Goal: Task Accomplishment & Management: Complete application form

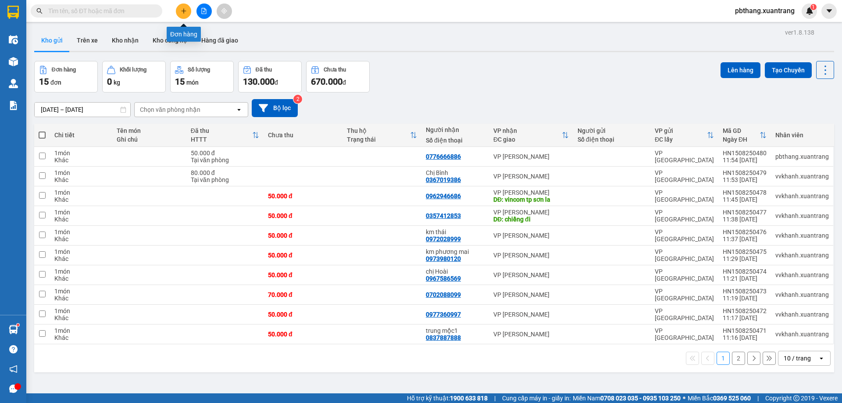
click at [185, 11] on icon "plus" at bounding box center [184, 11] width 6 height 6
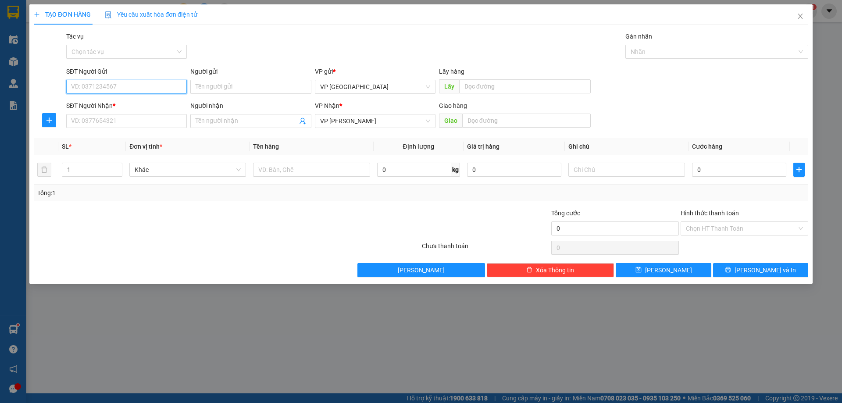
type input "0"
click at [100, 122] on input "SĐT Người Nhận *" at bounding box center [126, 121] width 121 height 14
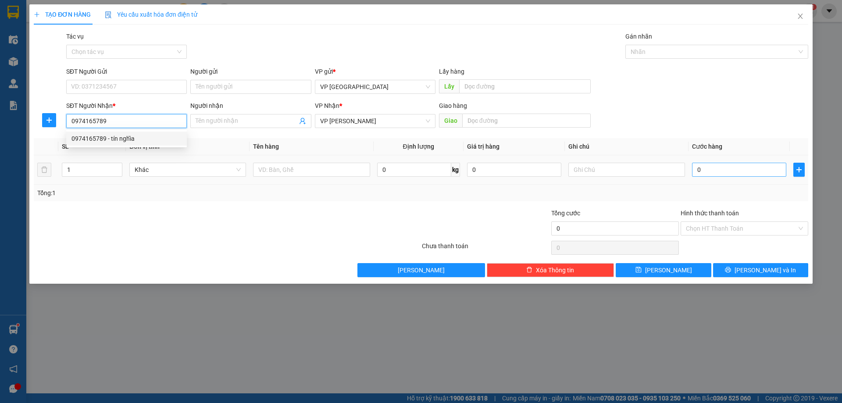
type input "0974165789"
click at [699, 170] on input "0" at bounding box center [739, 170] width 94 height 14
type input "2"
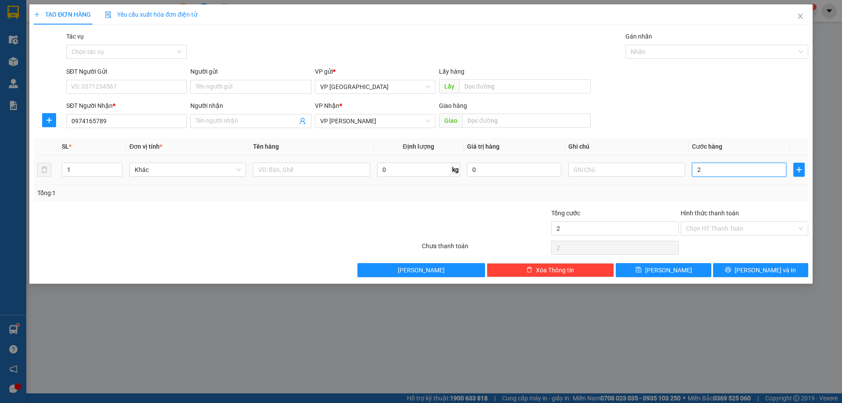
type input "20"
type input "200"
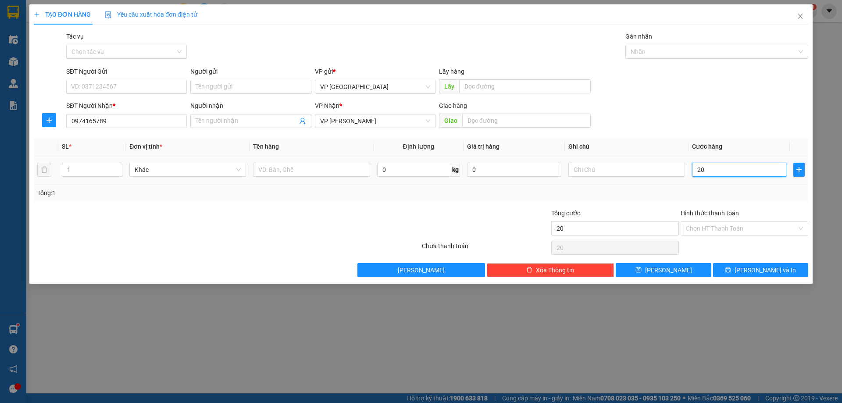
type input "200"
type input "2.000"
type input "20.000"
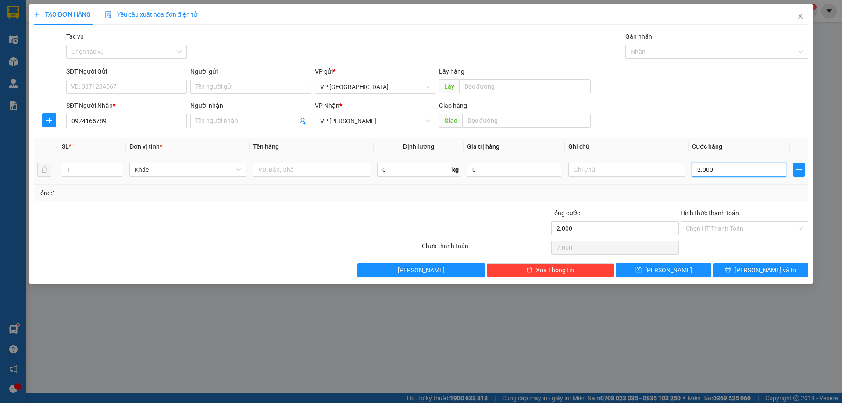
type input "20.000"
type input "2.000"
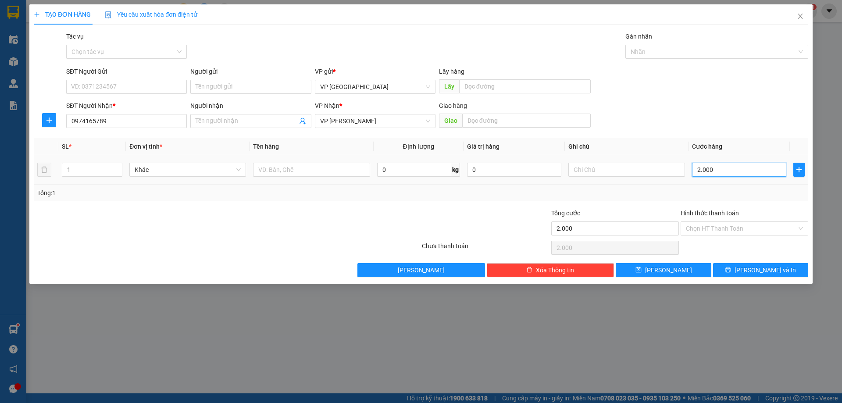
type input "200"
type input "20"
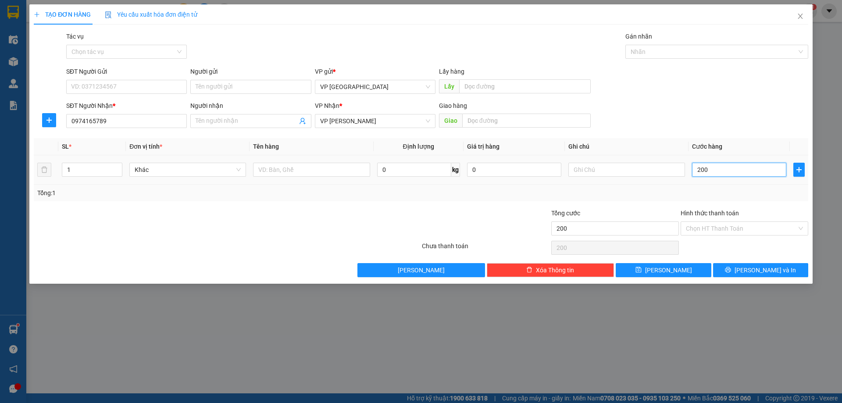
type input "20"
type input "2"
type input "0"
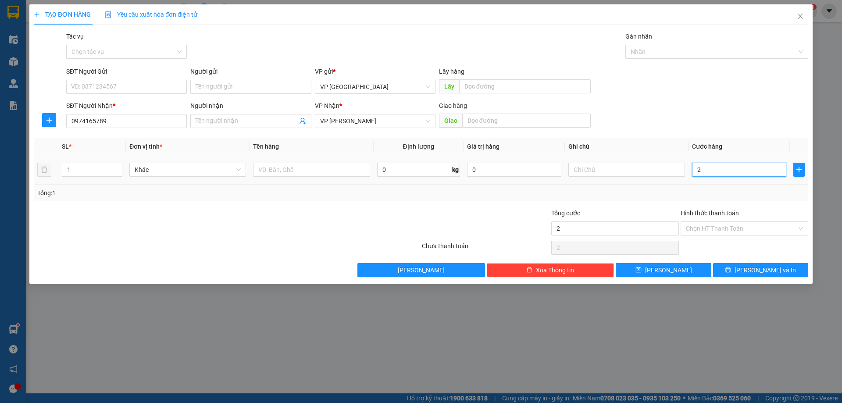
type input "0"
type input "01"
type input "1"
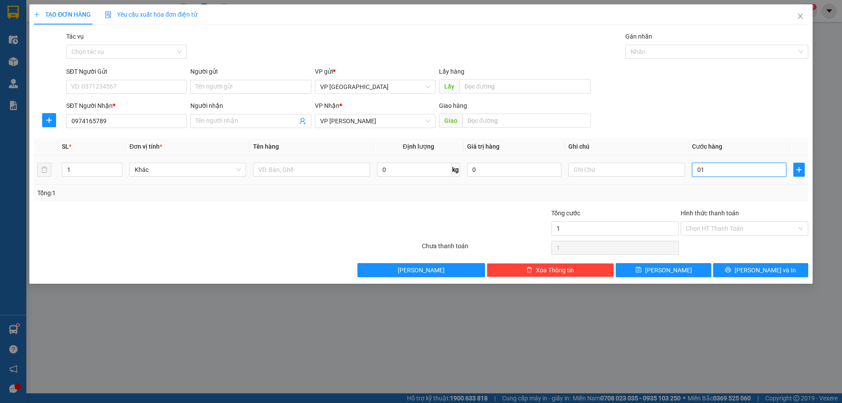
type input "016"
type input "16"
type input "0.160"
type input "160"
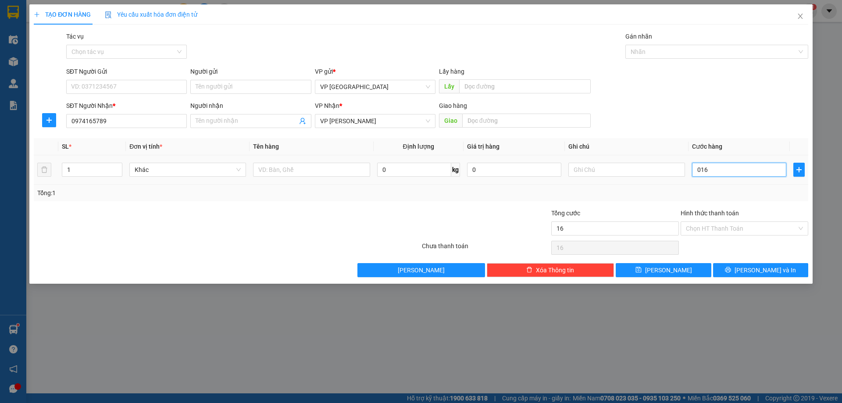
type input "160"
type input "01.600"
type input "1.600"
type input "016.000"
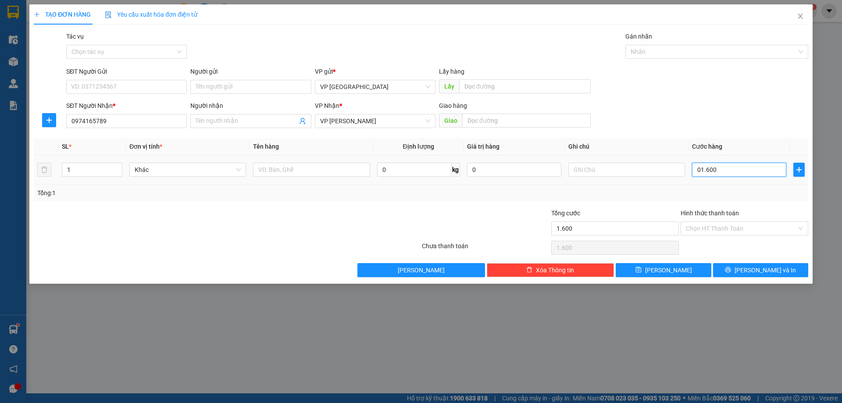
type input "16.000"
type input "0.160.000"
type input "160.000"
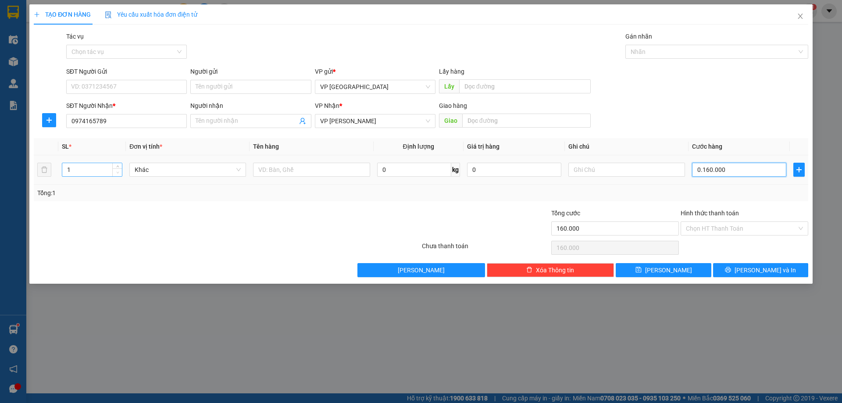
click at [113, 172] on span "Decrease Value" at bounding box center [117, 172] width 10 height 8
type input "160.000"
click at [94, 172] on input "1" at bounding box center [92, 169] width 60 height 13
type input "2"
click at [684, 263] on button "[PERSON_NAME]" at bounding box center [663, 270] width 95 height 14
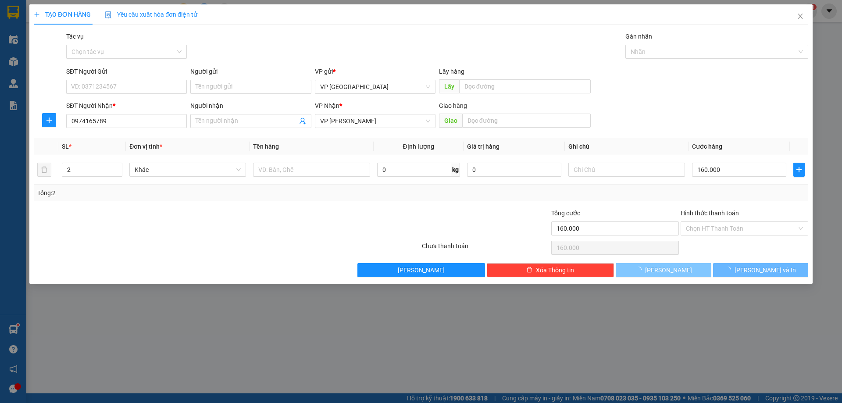
type input "1"
type input "0"
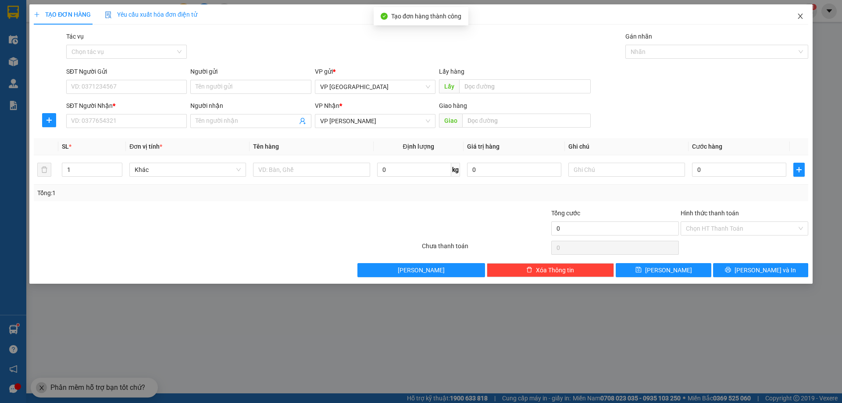
click at [797, 15] on icon "close" at bounding box center [800, 16] width 7 height 7
